Goal: Task Accomplishment & Management: Manage account settings

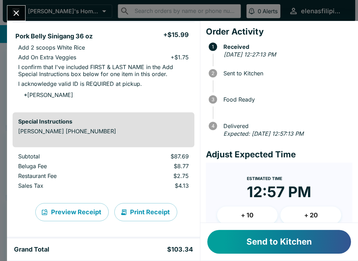
scroll to position [435, 0]
click at [237, 253] on button "Send to Kitchen" at bounding box center [279, 242] width 144 height 24
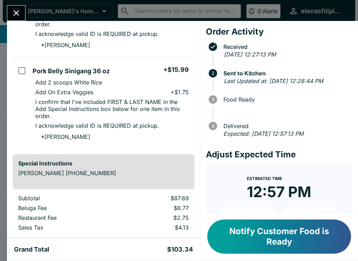
click at [80, 179] on div "Special Instructions [PERSON_NAME] [PHONE_NUMBER]" at bounding box center [104, 171] width 182 height 35
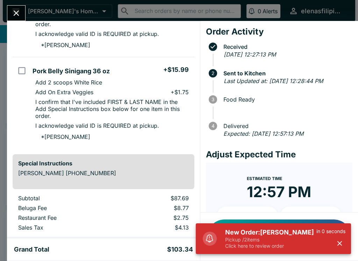
click at [241, 236] on h5 "New Order: [PERSON_NAME]" at bounding box center [270, 233] width 91 height 8
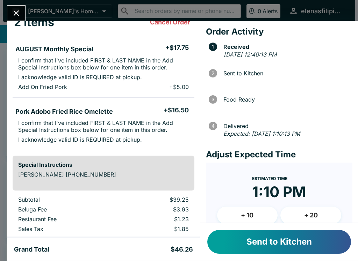
scroll to position [64, 0]
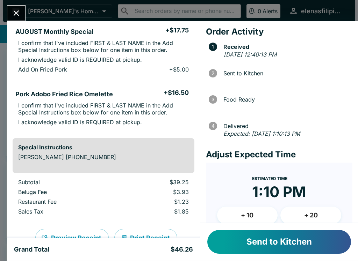
click at [243, 241] on button "Send to Kitchen" at bounding box center [279, 242] width 144 height 24
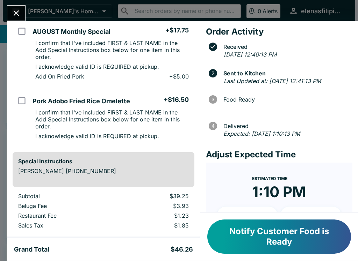
click at [16, 20] on button "Close" at bounding box center [16, 13] width 18 height 15
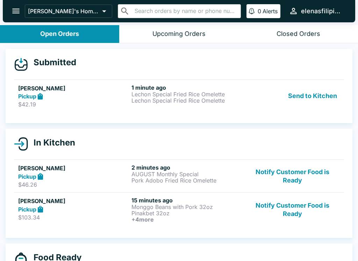
click at [28, 102] on p "$42.19" at bounding box center [73, 104] width 110 height 7
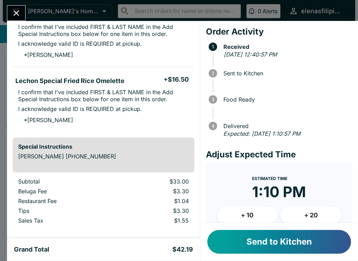
scroll to position [80, 0]
click at [228, 250] on button "Send to Kitchen" at bounding box center [279, 242] width 144 height 24
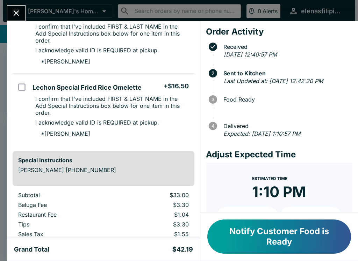
click at [253, 233] on button "Notify Customer Food is Ready" at bounding box center [279, 237] width 144 height 34
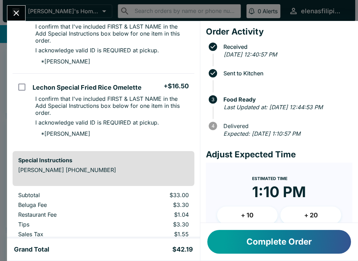
click at [8, 12] on button "Close" at bounding box center [16, 13] width 18 height 15
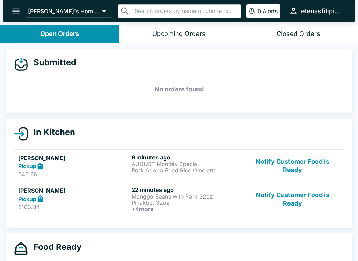
click at [285, 202] on button "Notify Customer Food is Ready" at bounding box center [292, 200] width 95 height 26
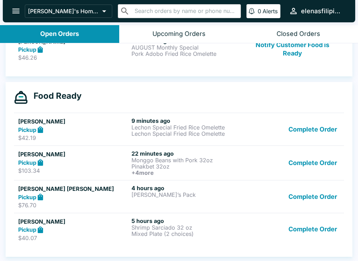
click at [289, 238] on button "Complete Order" at bounding box center [313, 230] width 54 height 24
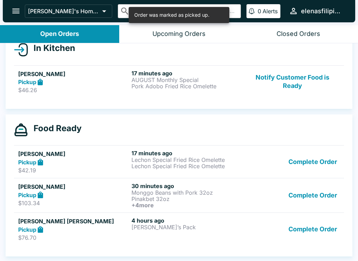
click at [300, 225] on button "Complete Order" at bounding box center [313, 229] width 54 height 24
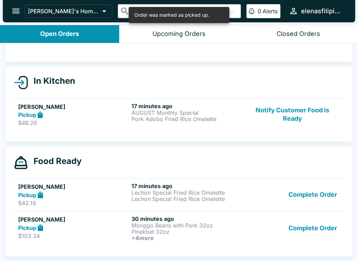
click at [288, 224] on button "Complete Order" at bounding box center [313, 229] width 54 height 26
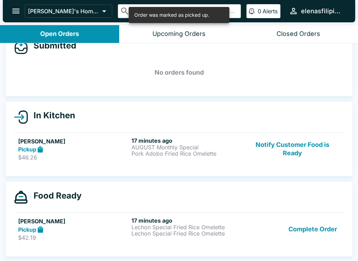
scroll to position [17, 0]
click at [298, 232] on button "Complete Order" at bounding box center [313, 229] width 54 height 24
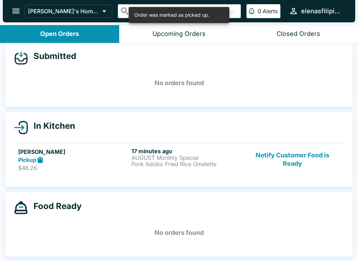
scroll to position [6, 0]
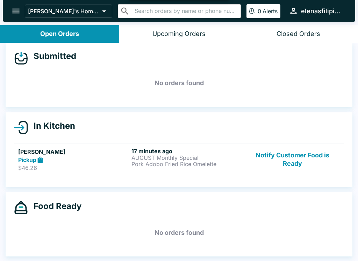
click at [279, 171] on button "Notify Customer Food is Ready" at bounding box center [292, 160] width 95 height 24
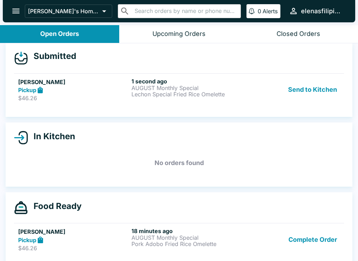
click at [28, 96] on p "$46.26" at bounding box center [73, 98] width 110 height 7
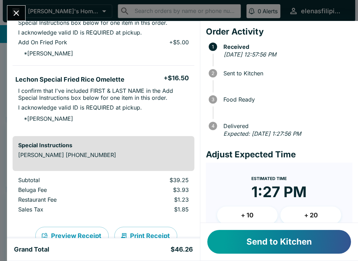
scroll to position [92, 0]
click at [228, 244] on button "Send to Kitchen" at bounding box center [279, 242] width 144 height 24
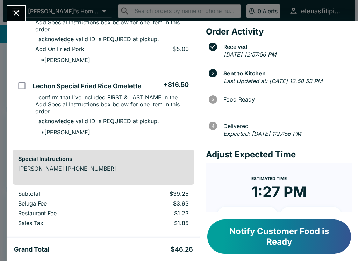
click at [239, 237] on button "Notify Customer Food is Ready" at bounding box center [279, 237] width 144 height 34
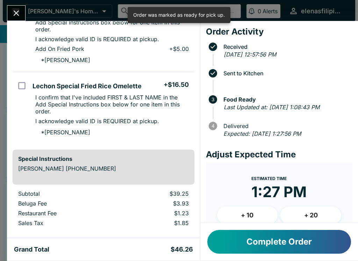
click at [226, 242] on button "Complete Order" at bounding box center [279, 242] width 144 height 24
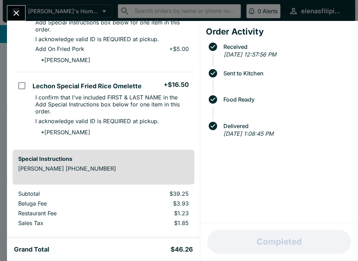
click at [267, 241] on div "Completed" at bounding box center [279, 242] width 158 height 38
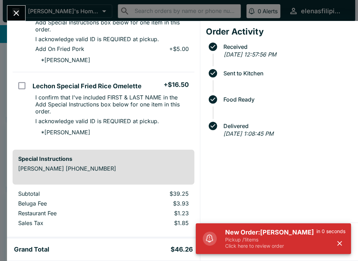
click at [14, 6] on button "Close" at bounding box center [16, 13] width 18 height 15
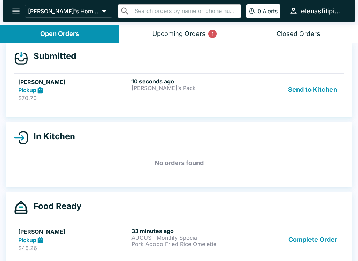
click at [154, 81] on h6 "10 seconds ago" at bounding box center [186, 81] width 110 height 7
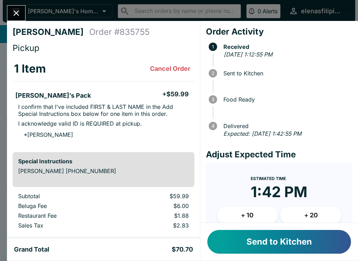
click at [281, 239] on button "Send to Kitchen" at bounding box center [279, 242] width 144 height 24
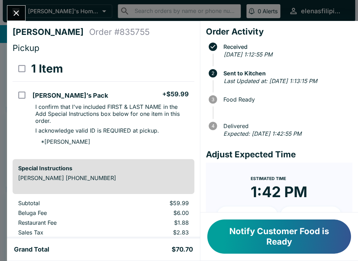
click at [19, 3] on div "Emerald nakamura Order # 835755 Pickup 1 Item [PERSON_NAME]’s Pack + $59.99 I c…" at bounding box center [179, 130] width 358 height 261
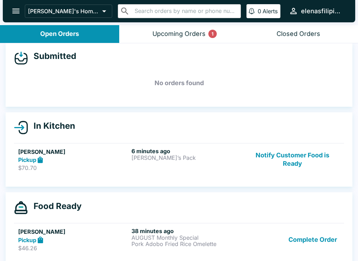
click at [293, 35] on div "Closed Orders" at bounding box center [298, 34] width 44 height 8
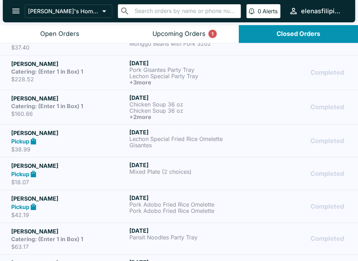
scroll to position [582, 0]
click at [55, 105] on strong "Catering: (Enter 1 in Box) 1" at bounding box center [47, 105] width 72 height 7
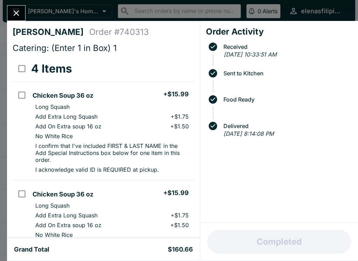
click at [15, 6] on button "Close" at bounding box center [16, 13] width 18 height 15
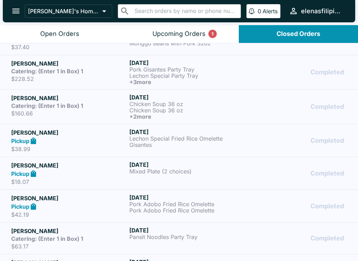
click at [45, 33] on div "Open Orders" at bounding box center [59, 34] width 39 height 8
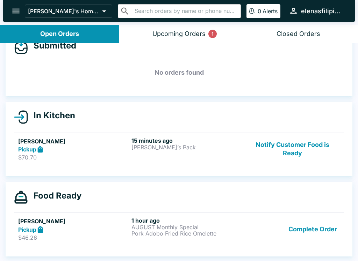
scroll to position [17, 0]
click at [161, 231] on p "Pork Adobo Fried Rice Omelette" at bounding box center [186, 234] width 110 height 6
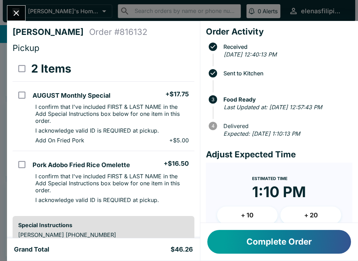
click at [261, 240] on button "Complete Order" at bounding box center [279, 242] width 144 height 24
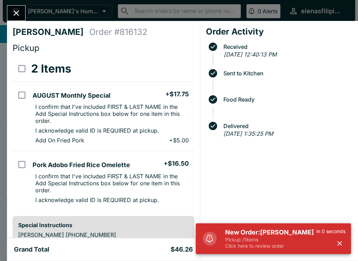
click at [276, 229] on h5 "New Order: [PERSON_NAME]" at bounding box center [270, 233] width 91 height 8
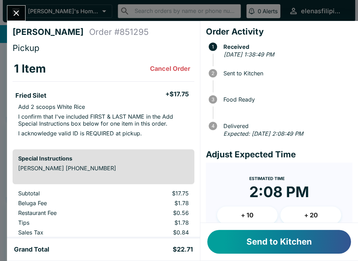
click at [282, 242] on button "Send to Kitchen" at bounding box center [279, 242] width 144 height 24
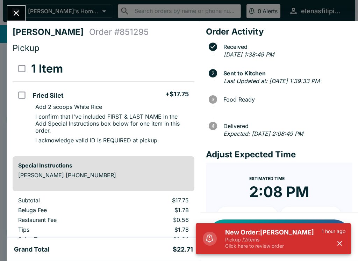
click at [242, 240] on p "Pickup / 2 items" at bounding box center [273, 240] width 96 height 6
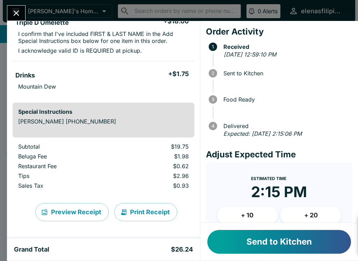
scroll to position [73, 0]
click at [242, 243] on button "Send to Kitchen" at bounding box center [279, 242] width 144 height 24
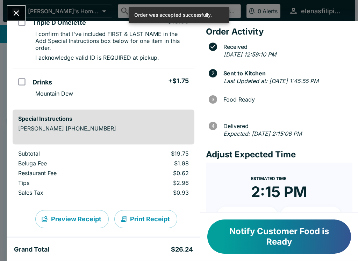
click at [14, 14] on icon "Close" at bounding box center [16, 12] width 9 height 9
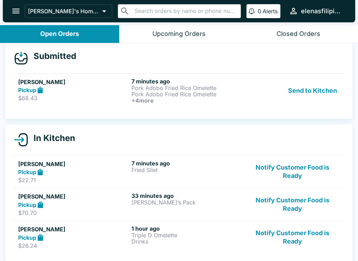
click at [26, 94] on div "[PERSON_NAME] Pickup $68.43" at bounding box center [73, 91] width 110 height 26
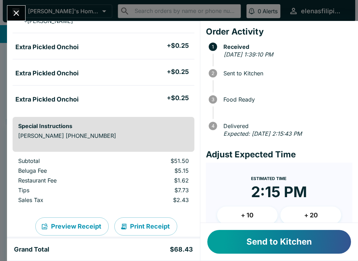
scroll to position [244, 0]
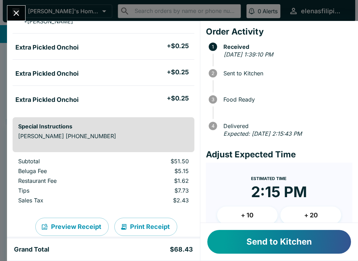
click at [243, 244] on button "Send to Kitchen" at bounding box center [279, 242] width 144 height 24
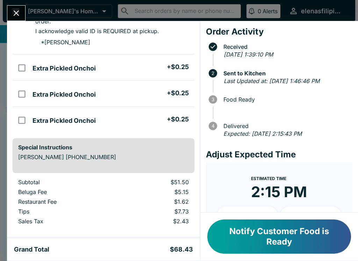
click at [22, 11] on button "Close" at bounding box center [16, 13] width 18 height 15
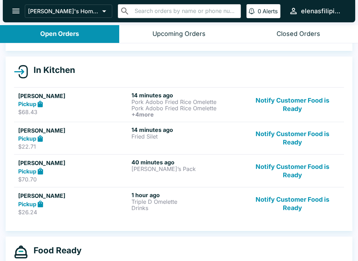
scroll to position [63, 0]
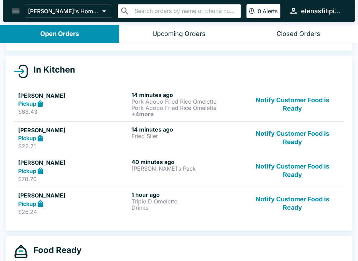
click at [287, 210] on button "Notify Customer Food is Ready" at bounding box center [292, 204] width 95 height 24
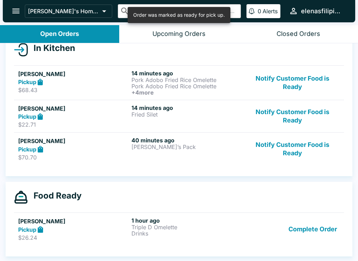
scroll to position [84, 0]
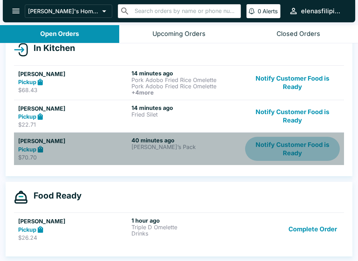
click at [247, 150] on button "Notify Customer Food is Ready" at bounding box center [292, 149] width 95 height 24
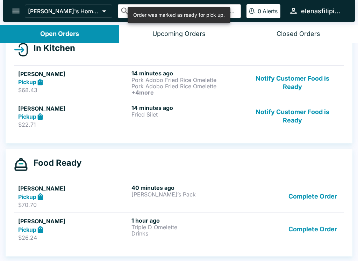
click at [266, 137] on div "In Kitchen [PERSON_NAME] Pickup $68.43 14 minutes ago Pork Adobo Fried Rice Ome…" at bounding box center [179, 89] width 347 height 109
click at [299, 121] on button "Notify Customer Food is Ready" at bounding box center [292, 116] width 95 height 24
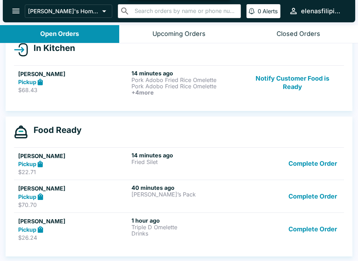
click at [323, 162] on button "Complete Order" at bounding box center [313, 164] width 54 height 24
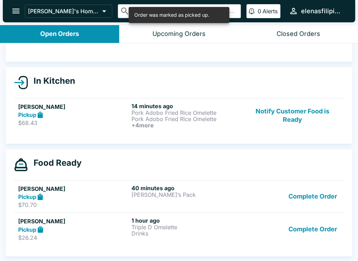
scroll to position [51, 0]
click at [107, 96] on ul "[PERSON_NAME] Pickup $68.43 14 minutes ago Pork Adobo Fried Rice Omelette Pork …" at bounding box center [179, 115] width 330 height 40
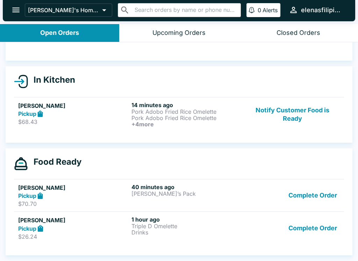
click at [322, 196] on button "Complete Order" at bounding box center [313, 196] width 54 height 24
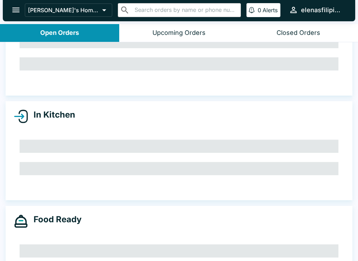
scroll to position [19, 0]
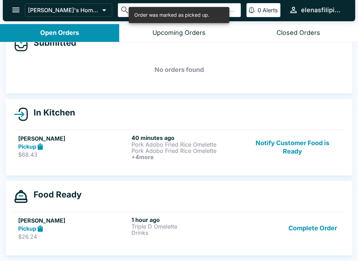
click at [302, 143] on button "Notify Customer Food is Ready" at bounding box center [292, 148] width 95 height 26
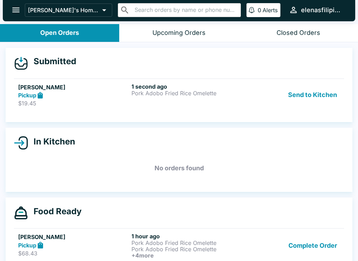
scroll to position [0, 0]
click at [166, 90] on p "Pork Adobo Fried Rice Omelette" at bounding box center [186, 93] width 110 height 6
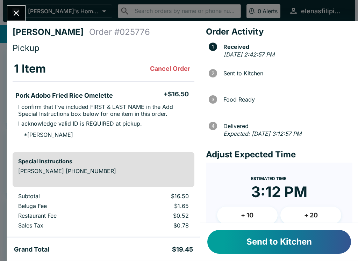
click at [273, 236] on button "Send to Kitchen" at bounding box center [279, 242] width 144 height 24
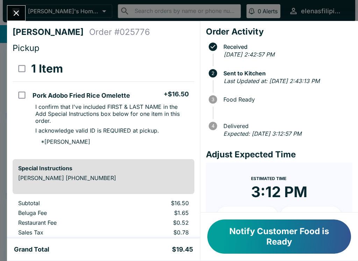
click at [236, 233] on button "Notify Customer Food is Ready" at bounding box center [279, 237] width 144 height 34
